Goal: Download file/media

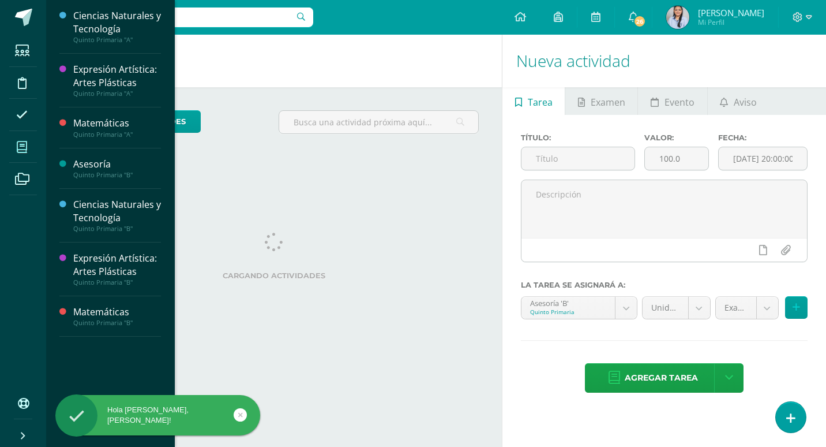
click at [30, 152] on span at bounding box center [22, 147] width 26 height 26
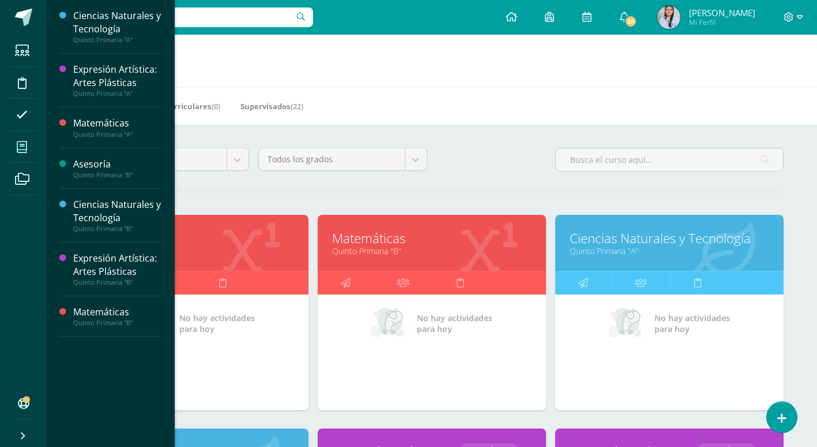
click at [397, 246] on link "Quinto Primaria "B"" at bounding box center [432, 250] width 200 height 11
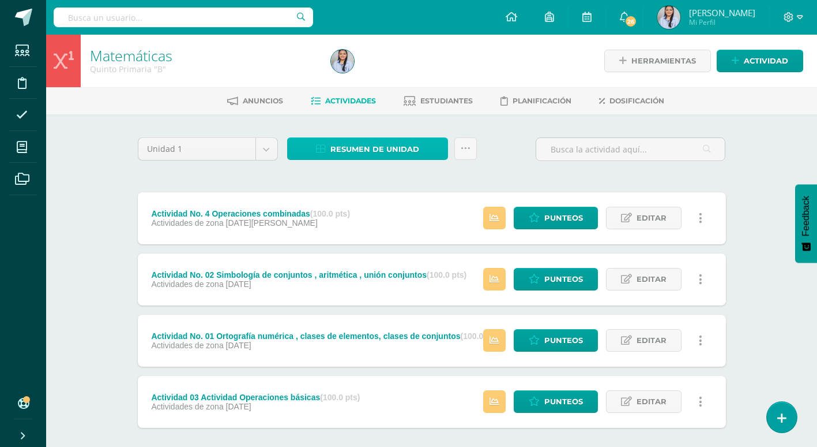
click at [351, 149] on span "Resumen de unidad" at bounding box center [375, 148] width 89 height 21
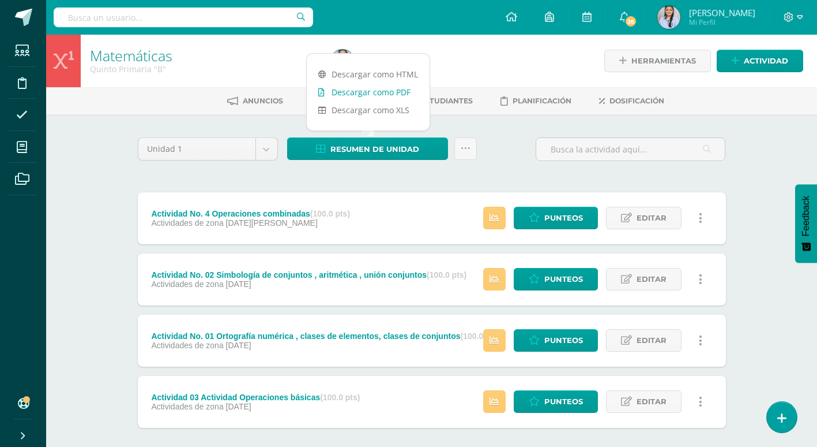
click at [351, 95] on link "Descargar como PDF" at bounding box center [368, 92] width 123 height 18
click at [266, 151] on body "Estudiantes Disciplina Asistencia Mis cursos Archivos Soporte Ayuda Reportar un…" at bounding box center [408, 252] width 817 height 504
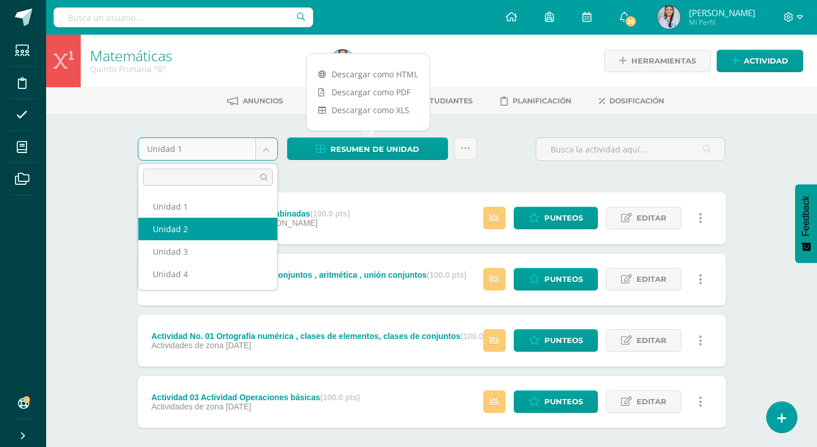
select select "Unidad 2"
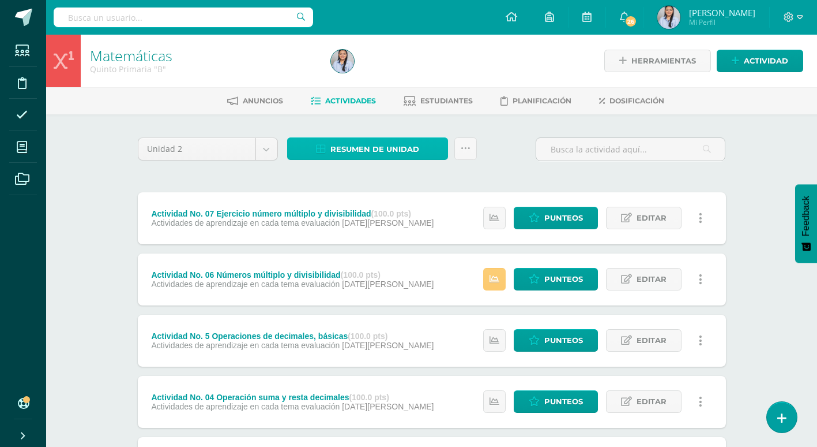
click at [361, 154] on span "Resumen de unidad" at bounding box center [375, 148] width 89 height 21
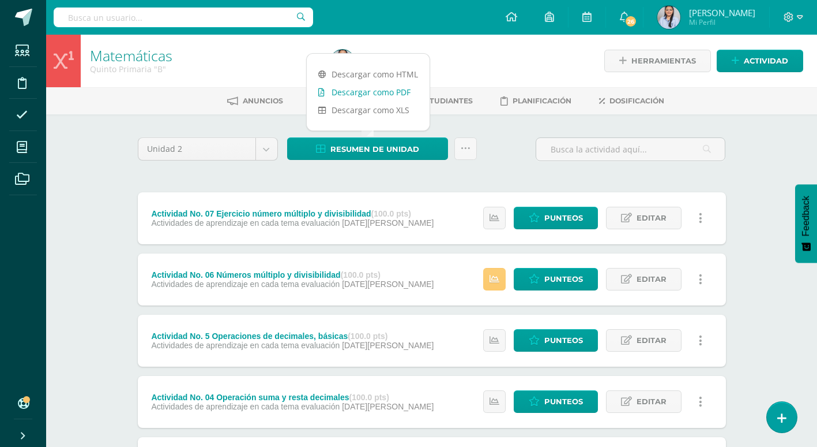
click at [378, 94] on link "Descargar como PDF" at bounding box center [368, 92] width 123 height 18
click at [273, 149] on body "Estudiantes Disciplina Asistencia Mis cursos Archivos Soporte Ayuda Reportar un…" at bounding box center [408, 344] width 817 height 688
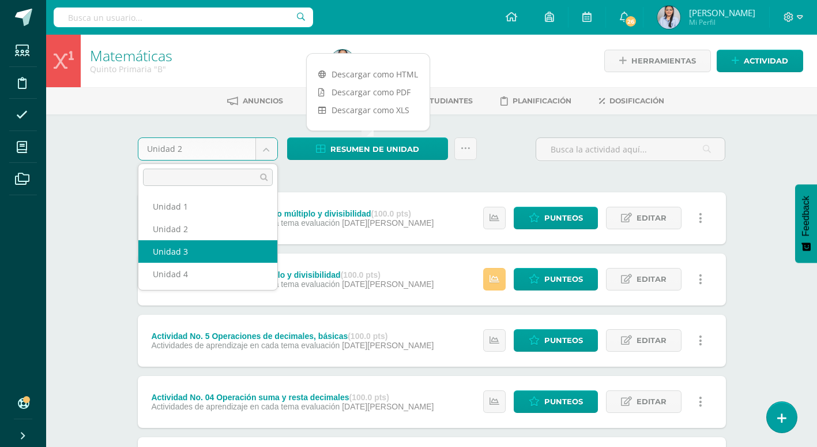
select select "Unidad 3"
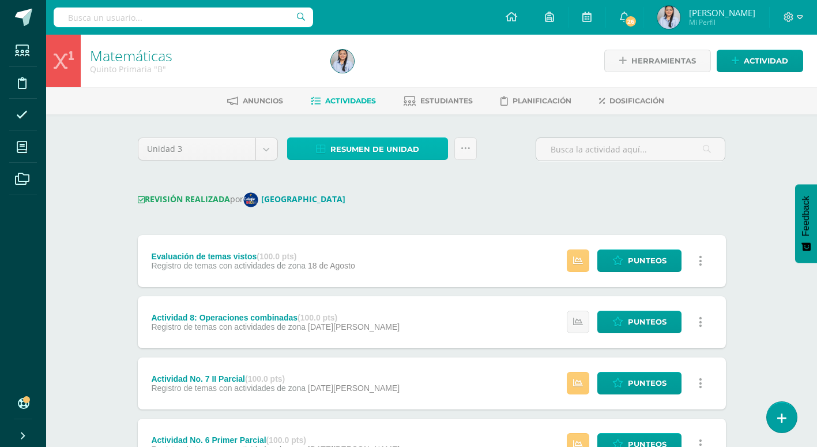
click at [383, 148] on span "Resumen de unidad" at bounding box center [375, 148] width 89 height 21
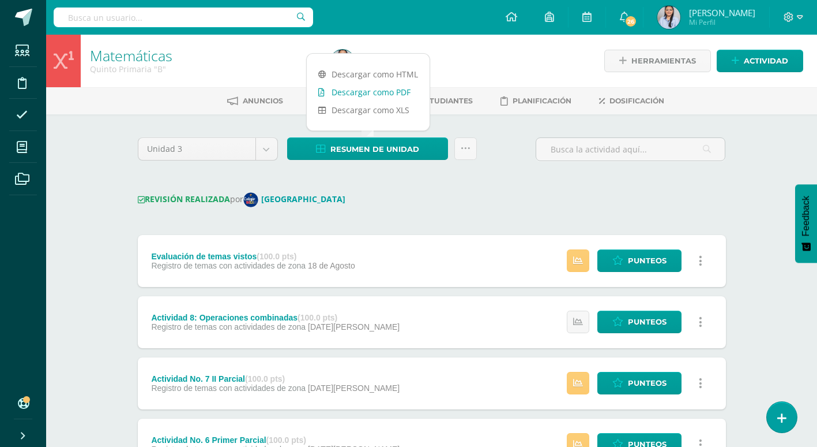
click at [388, 89] on link "Descargar como PDF" at bounding box center [368, 92] width 123 height 18
click at [262, 151] on body "Estudiantes Disciplina Asistencia Mis cursos Archivos Soporte Ayuda Reportar un…" at bounding box center [408, 426] width 817 height 853
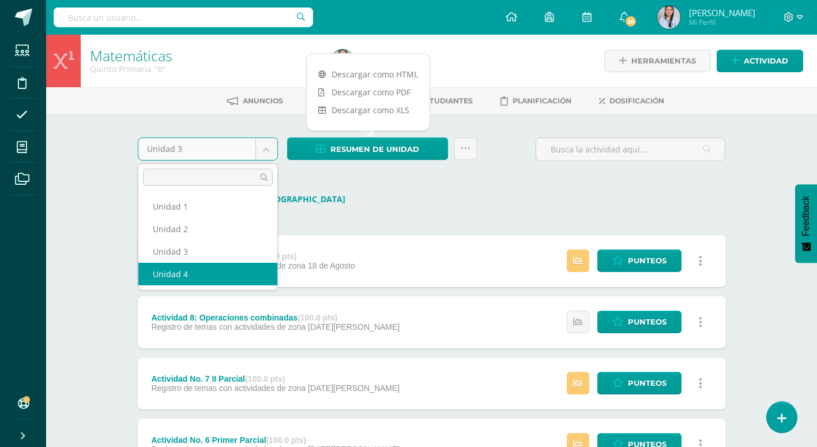
select select "Unidad 4"
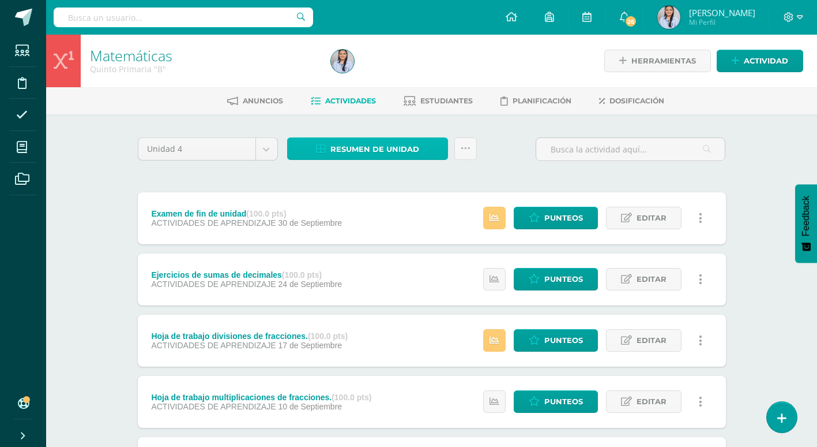
click at [384, 144] on span "Resumen de unidad" at bounding box center [375, 148] width 89 height 21
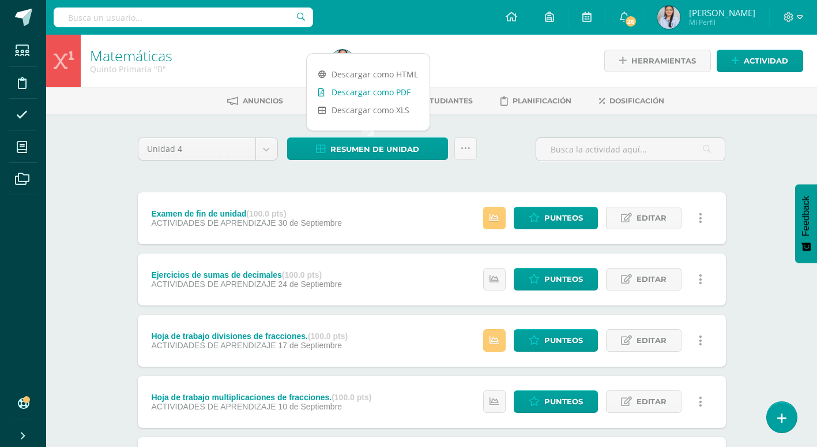
click at [374, 91] on link "Descargar como PDF" at bounding box center [368, 92] width 123 height 18
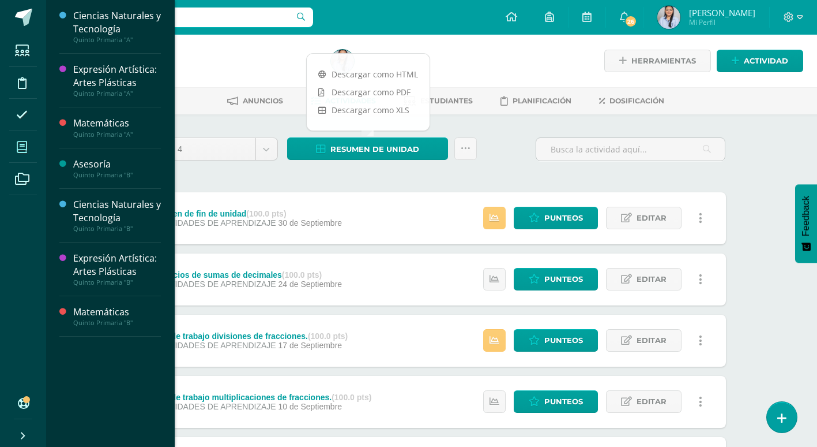
click at [18, 141] on icon at bounding box center [22, 147] width 10 height 12
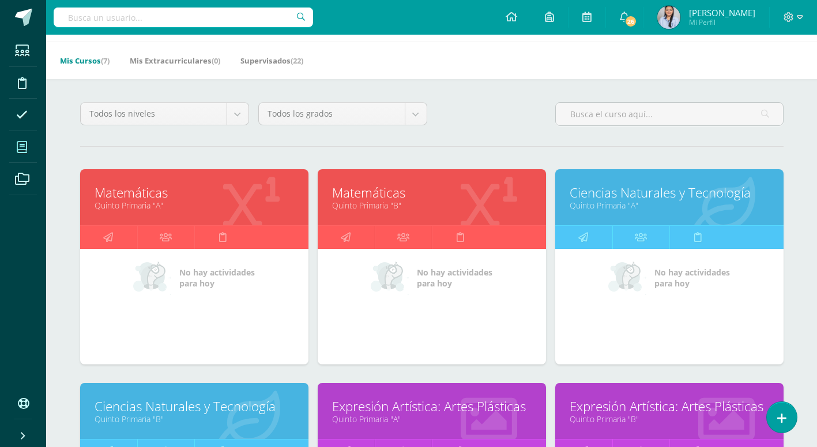
scroll to position [115, 0]
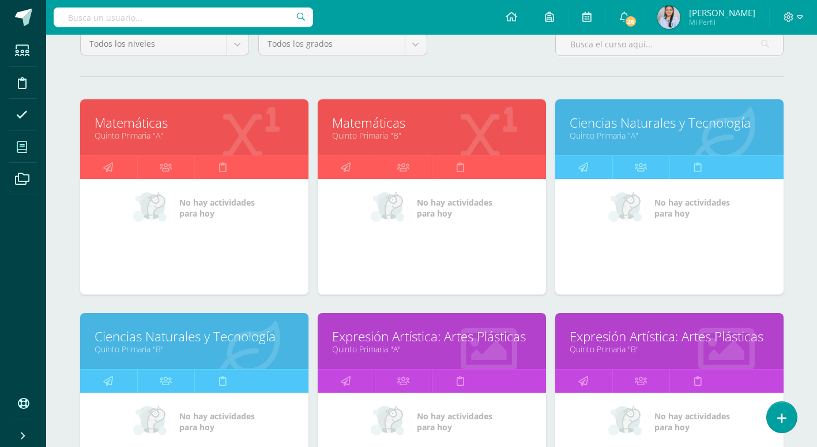
click at [186, 335] on link "Ciencias Naturales y Tecnología" at bounding box center [195, 336] width 200 height 18
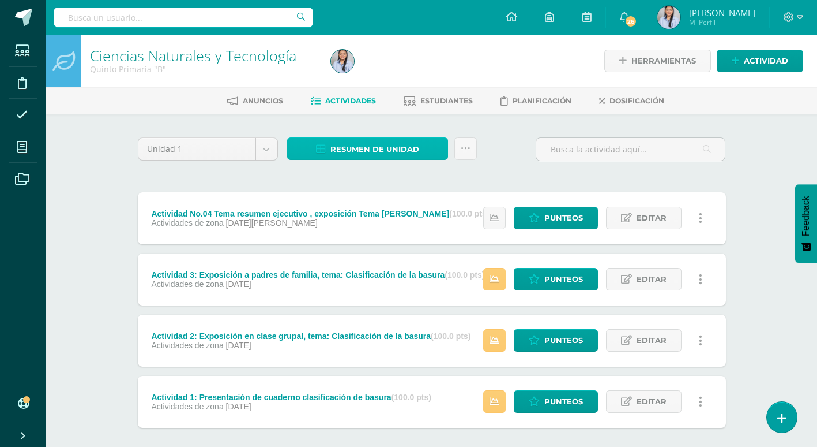
click at [383, 151] on span "Resumen de unidad" at bounding box center [375, 148] width 89 height 21
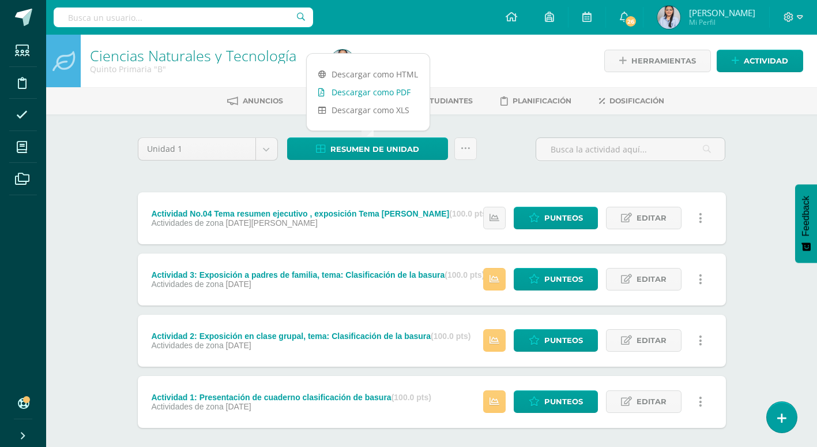
click at [379, 92] on link "Descargar como PDF" at bounding box center [368, 92] width 123 height 18
click at [268, 153] on body "Estudiantes Disciplina Asistencia Mis cursos Archivos Soporte Ayuda Reportar un…" at bounding box center [408, 252] width 817 height 504
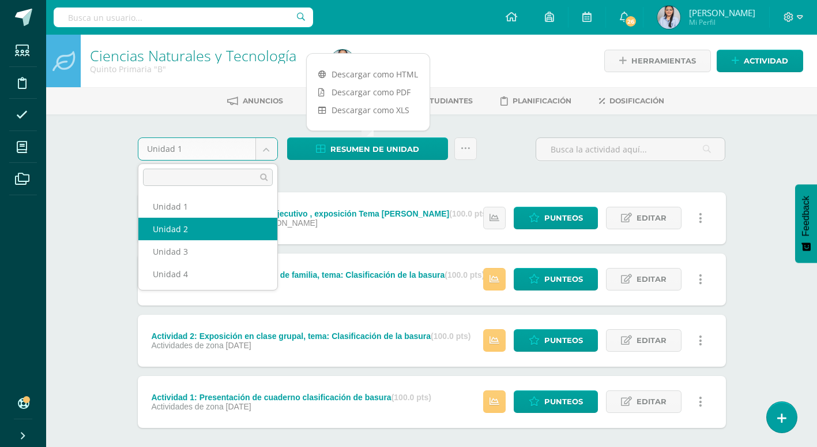
select select "Unidad 2"
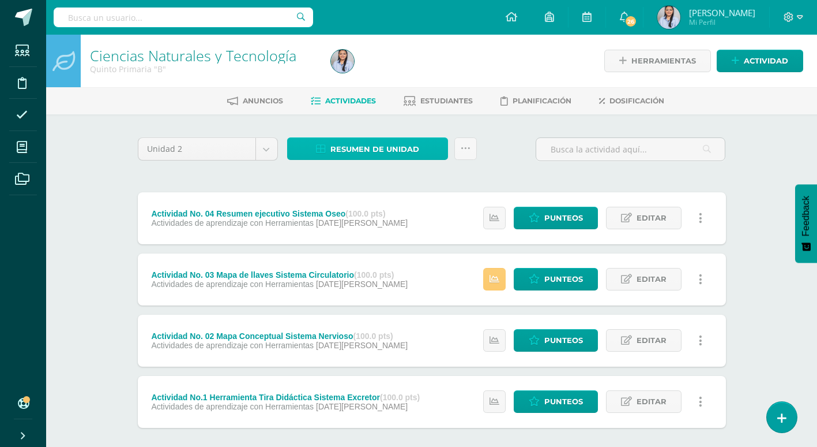
click at [386, 149] on span "Resumen de unidad" at bounding box center [375, 148] width 89 height 21
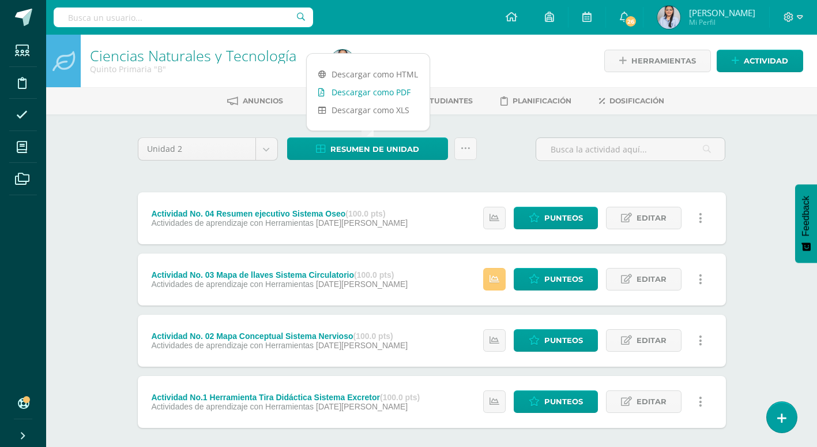
click at [391, 94] on link "Descargar como PDF" at bounding box center [368, 92] width 123 height 18
click at [268, 151] on body "Estudiantes Disciplina Asistencia Mis cursos Archivos Soporte Ayuda Reportar un…" at bounding box center [408, 252] width 817 height 504
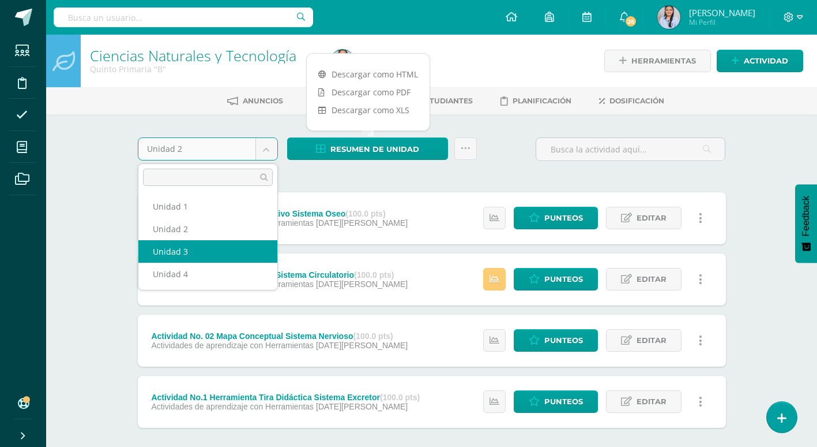
select select "Unidad 3"
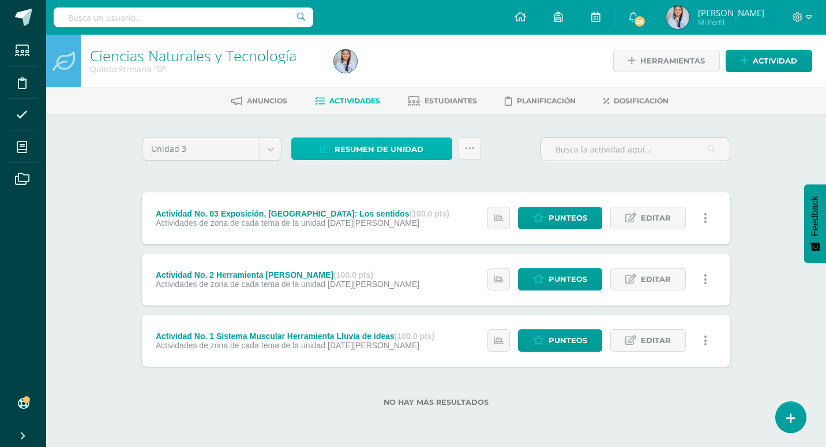
click at [359, 149] on span "Resumen de unidad" at bounding box center [379, 148] width 89 height 21
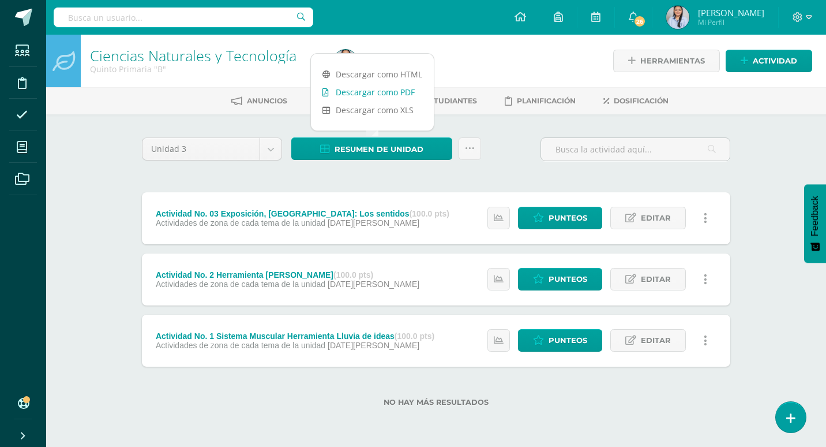
click at [366, 92] on link "Descargar como PDF" at bounding box center [372, 92] width 123 height 18
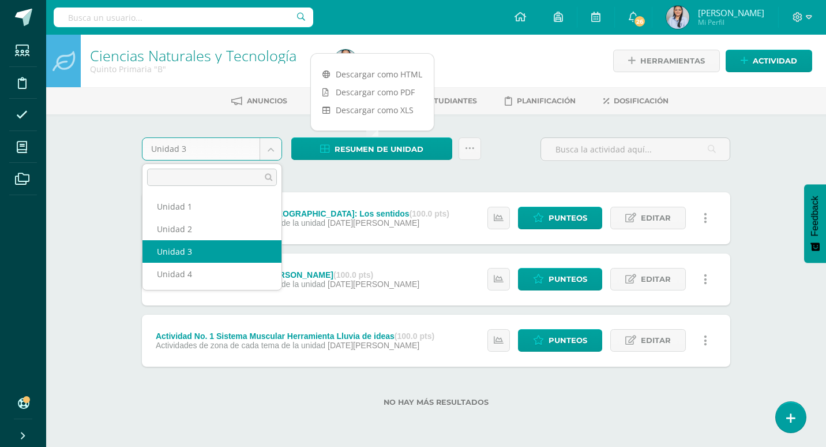
click at [271, 149] on body "Estudiantes Disciplina Asistencia Mis cursos Archivos Soporte Ayuda Reportar un…" at bounding box center [413, 221] width 826 height 443
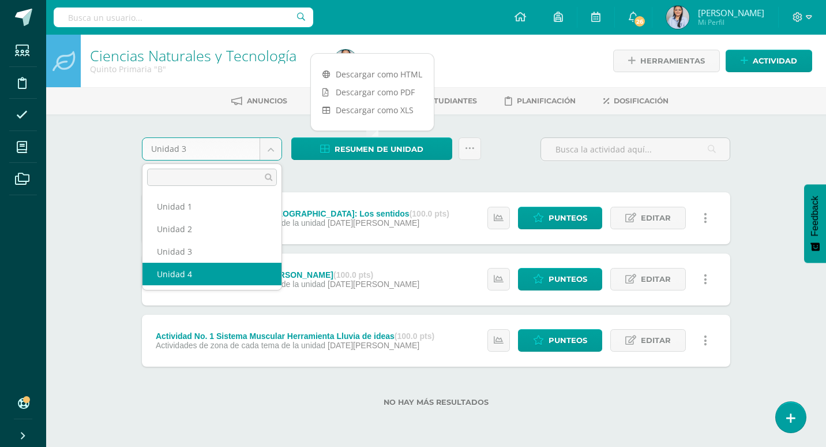
select select "Unidad 4"
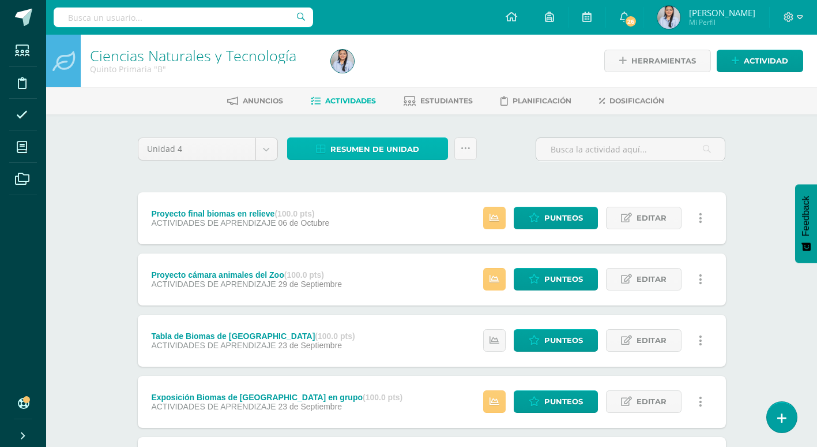
click at [384, 155] on span "Resumen de unidad" at bounding box center [375, 148] width 89 height 21
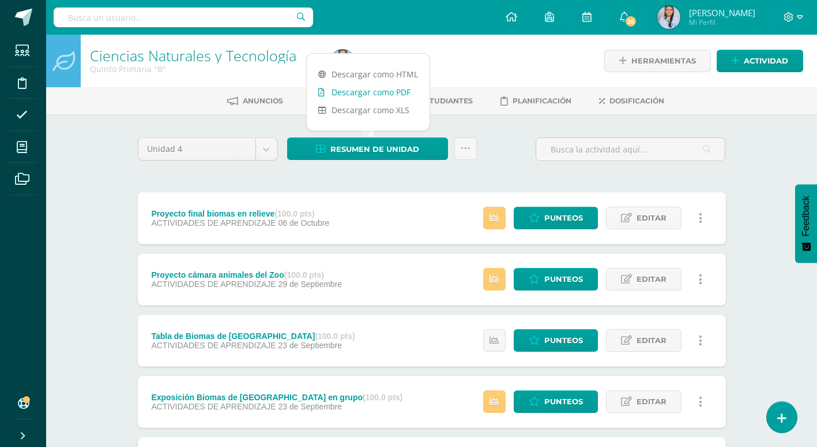
click at [394, 95] on link "Descargar como PDF" at bounding box center [368, 92] width 123 height 18
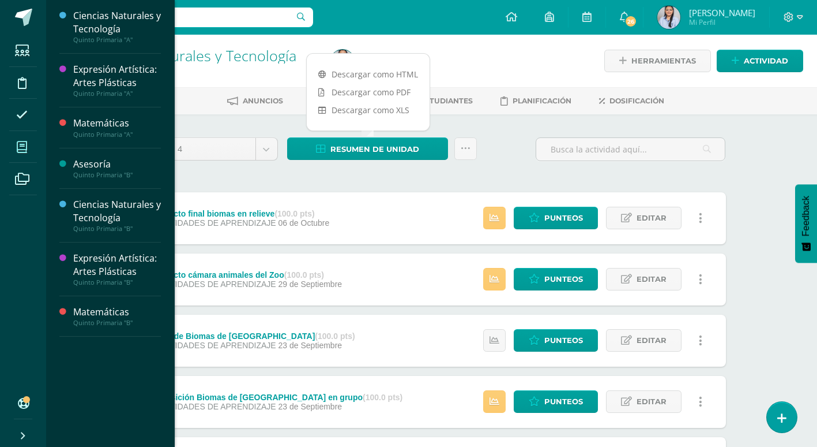
click at [16, 151] on span at bounding box center [22, 147] width 26 height 26
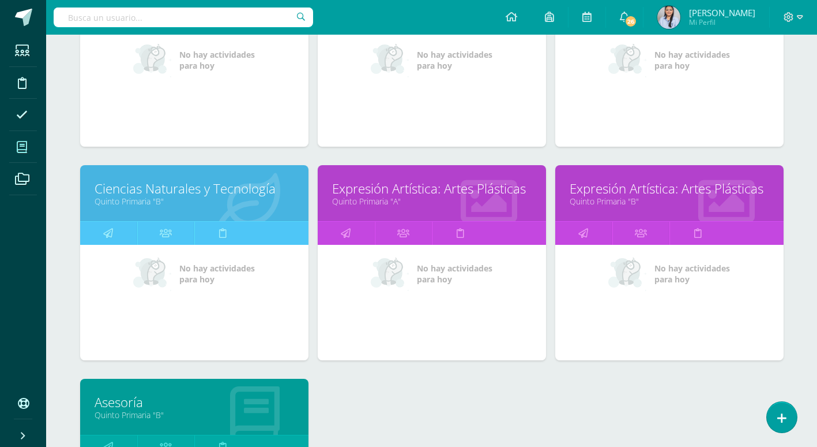
scroll to position [254, 0]
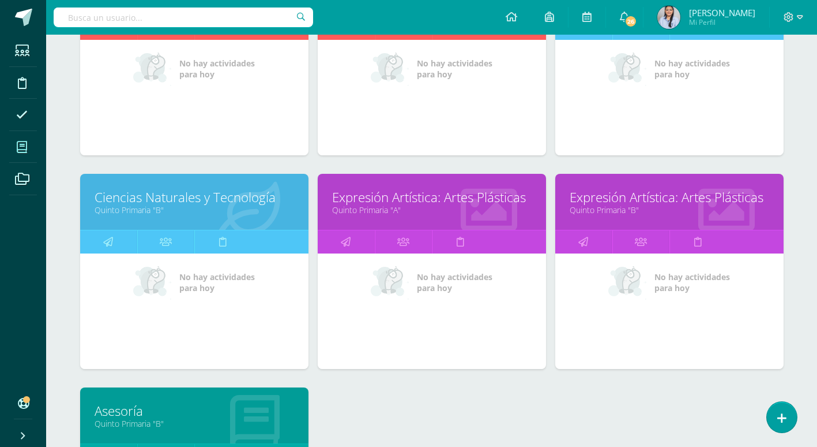
click at [701, 201] on link "Expresión Artística: Artes Plásticas" at bounding box center [670, 197] width 200 height 18
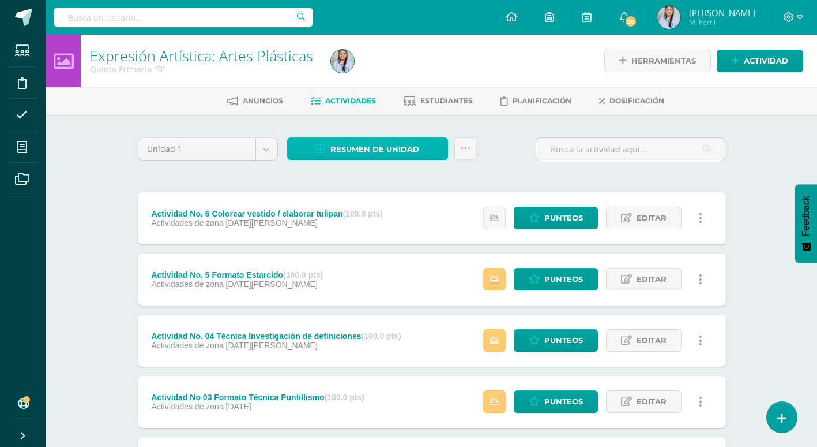
drag, startPoint x: 342, startPoint y: 151, endPoint x: 344, endPoint y: 145, distance: 7.0
click at [342, 151] on span "Resumen de unidad" at bounding box center [375, 148] width 89 height 21
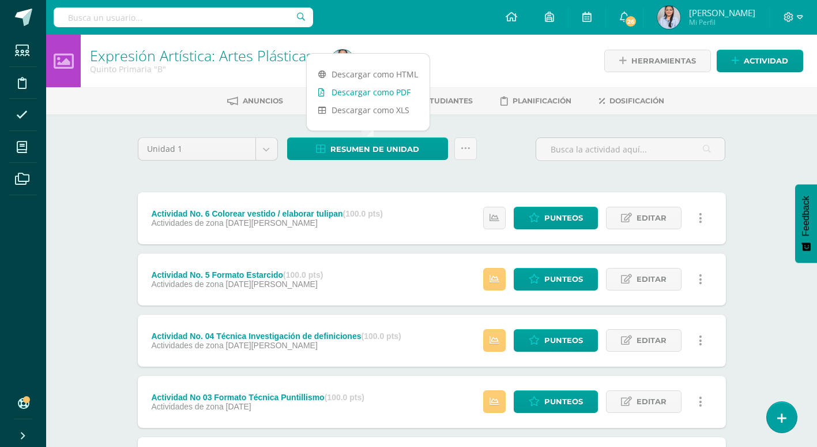
click at [358, 93] on link "Descargar como PDF" at bounding box center [368, 92] width 123 height 18
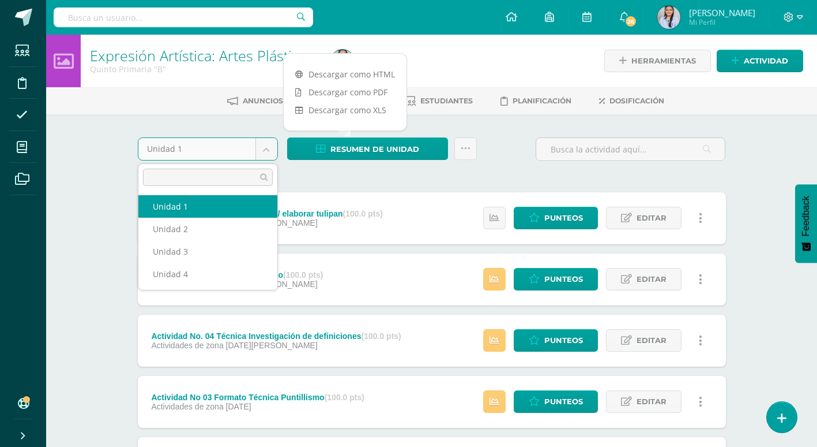
click at [265, 152] on body "Estudiantes Disciplina Asistencia Mis cursos Archivos Soporte Ayuda Reportar un…" at bounding box center [408, 313] width 817 height 627
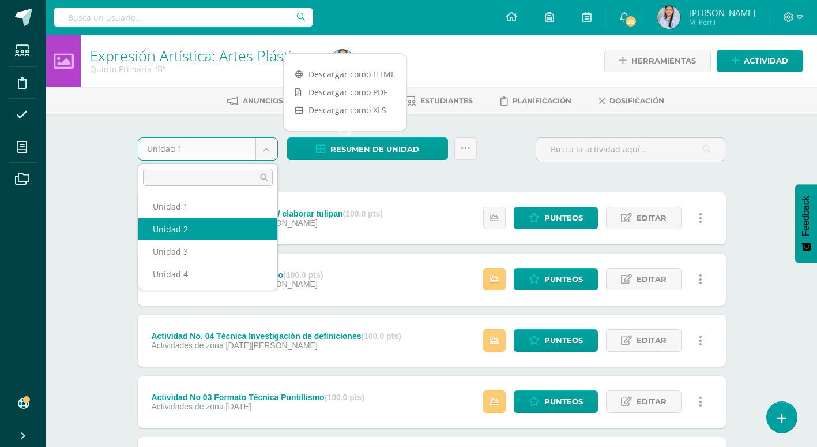
select select "Unidad 2"
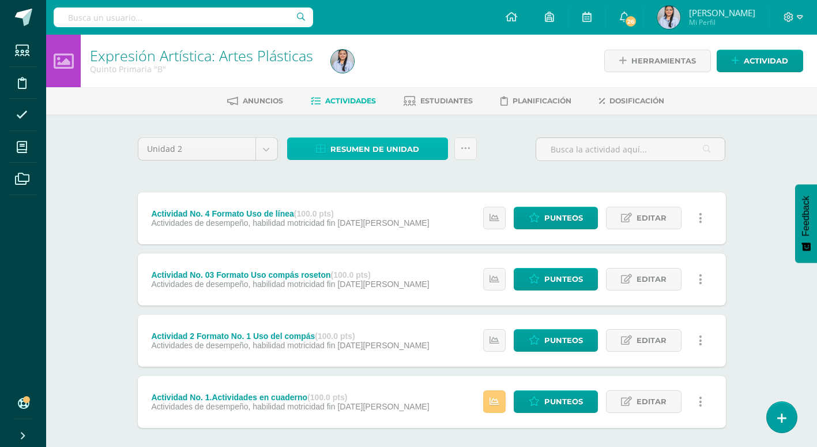
click at [400, 147] on span "Resumen de unidad" at bounding box center [375, 148] width 89 height 21
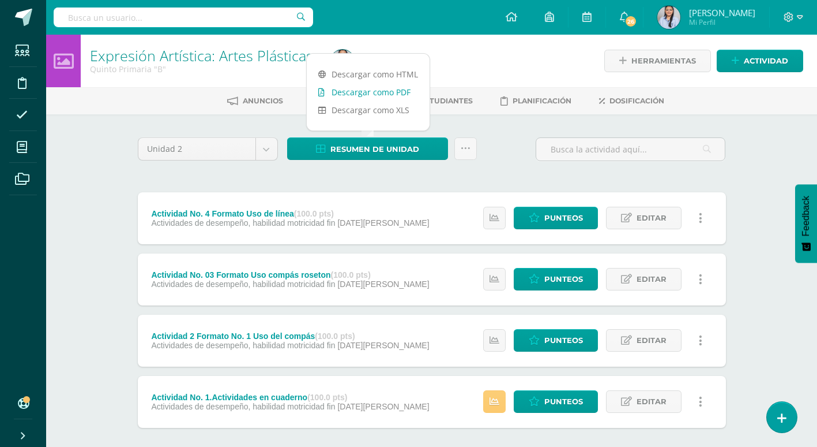
click at [387, 91] on link "Descargar como PDF" at bounding box center [368, 92] width 123 height 18
click at [269, 154] on body "Estudiantes Disciplina Asistencia Mis cursos Archivos Soporte Ayuda Reportar un…" at bounding box center [408, 252] width 817 height 504
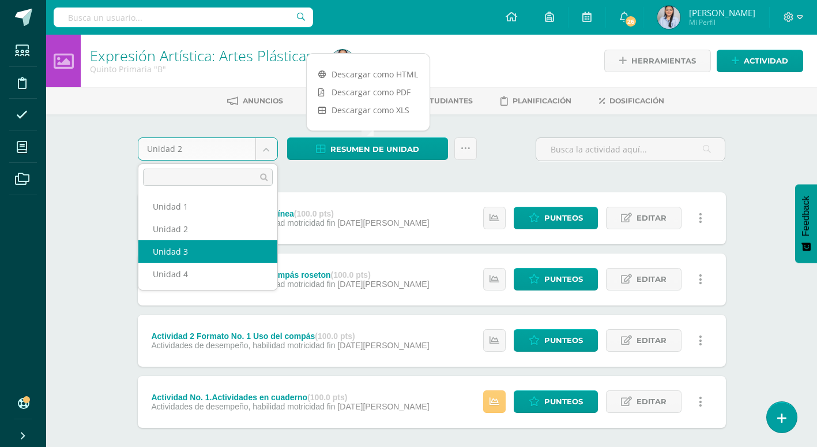
select select "Unidad 3"
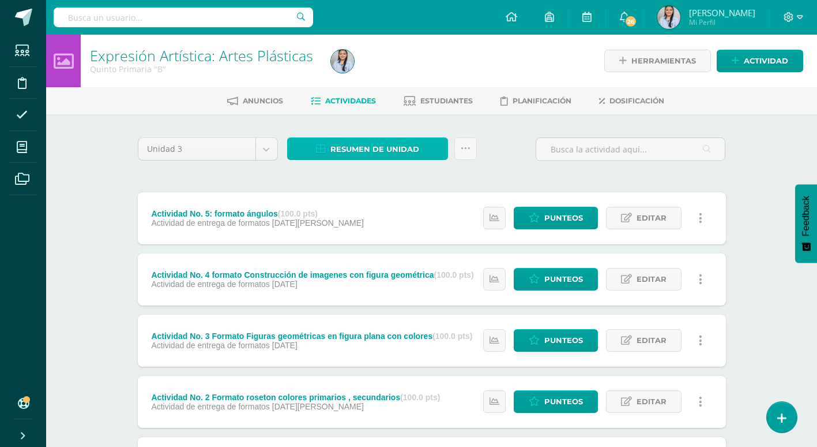
click at [395, 151] on span "Resumen de unidad" at bounding box center [375, 148] width 89 height 21
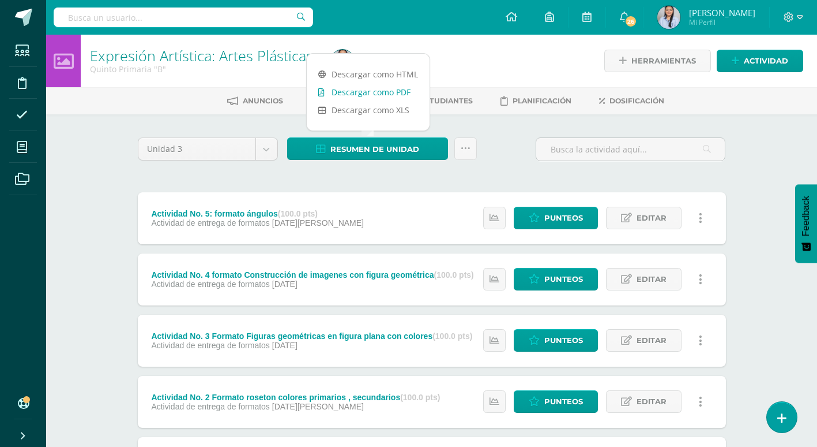
click at [384, 90] on link "Descargar como PDF" at bounding box center [368, 92] width 123 height 18
click at [266, 148] on body "Estudiantes Disciplina Asistencia Mis cursos Archivos Soporte Ayuda Reportar un…" at bounding box center [408, 282] width 817 height 565
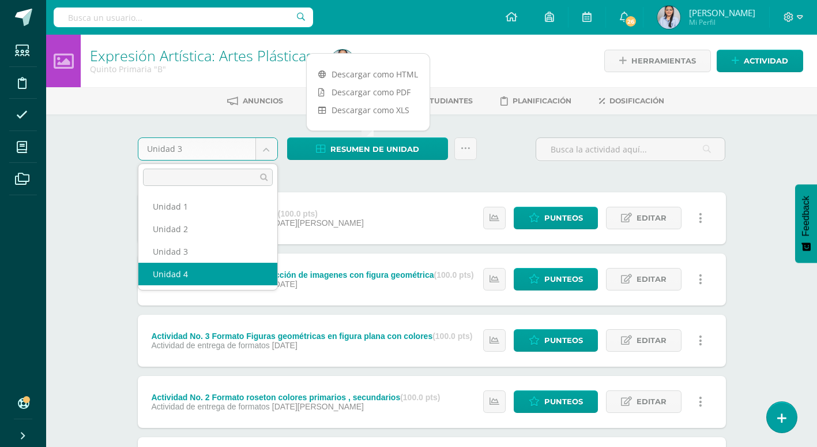
select select "Unidad 4"
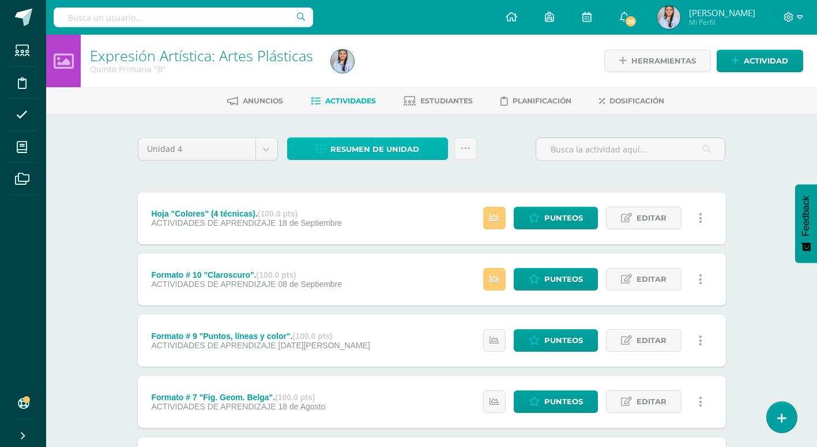
click at [367, 146] on span "Resumen de unidad" at bounding box center [375, 148] width 89 height 21
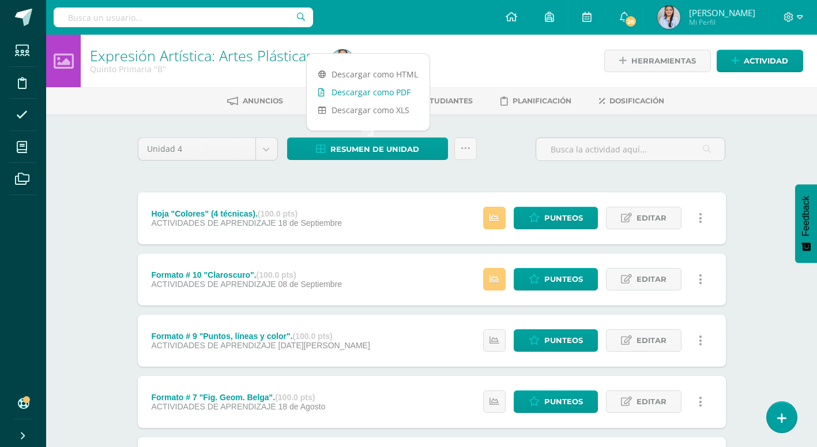
click at [366, 97] on link "Descargar como PDF" at bounding box center [368, 92] width 123 height 18
click at [801, 19] on icon at bounding box center [800, 17] width 6 height 10
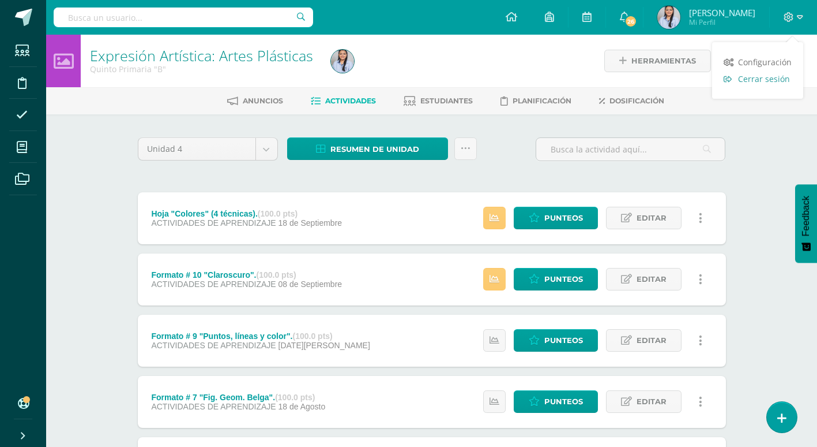
click at [753, 78] on span "Cerrar sesión" at bounding box center [764, 78] width 52 height 11
